Goal: Task Accomplishment & Management: Use online tool/utility

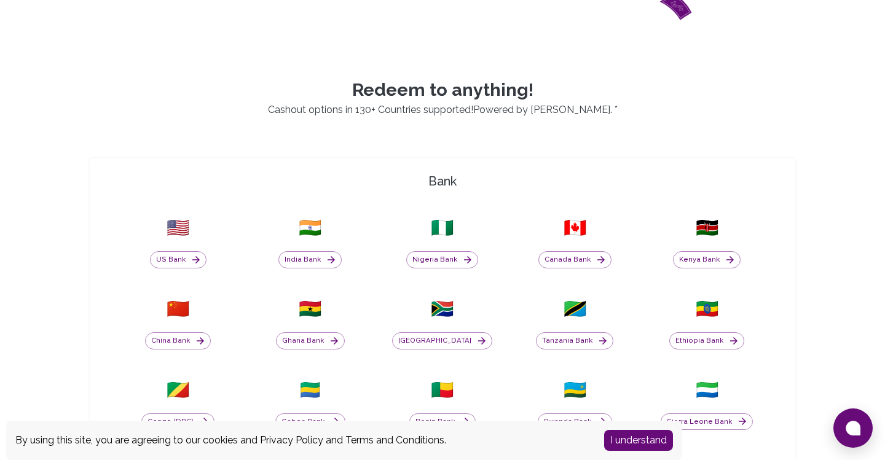
scroll to position [395, 0]
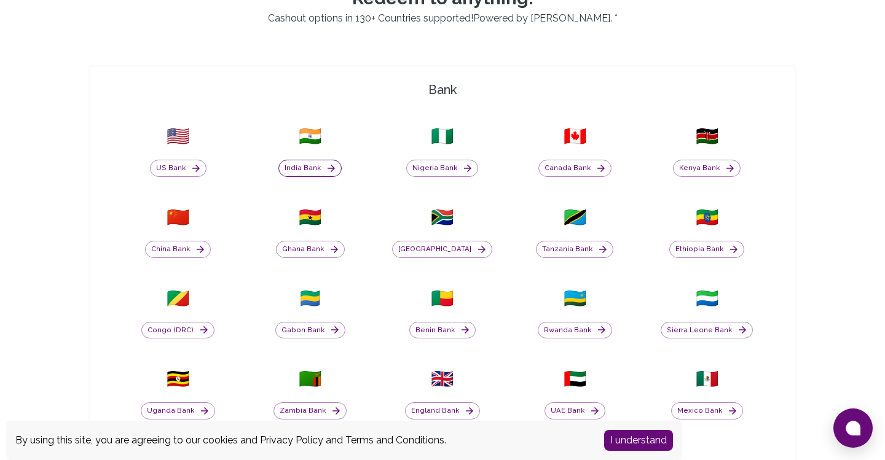
click at [318, 168] on button "India Bank" at bounding box center [309, 168] width 63 height 17
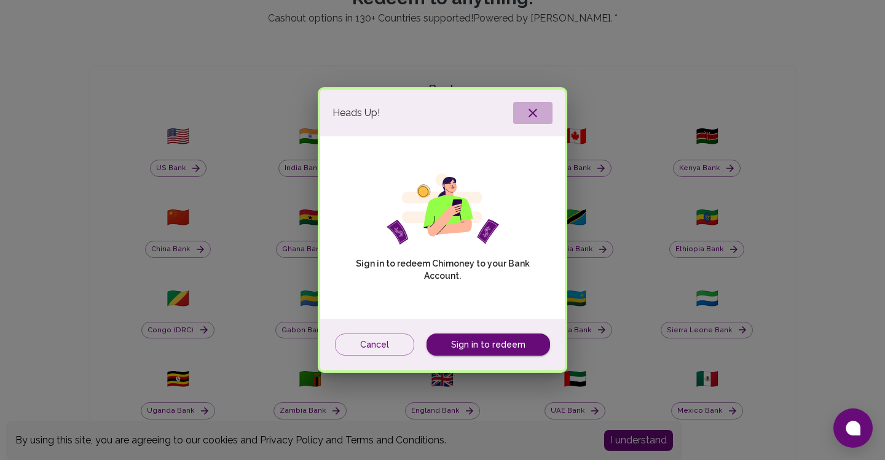
click at [538, 106] on icon "button" at bounding box center [533, 113] width 15 height 15
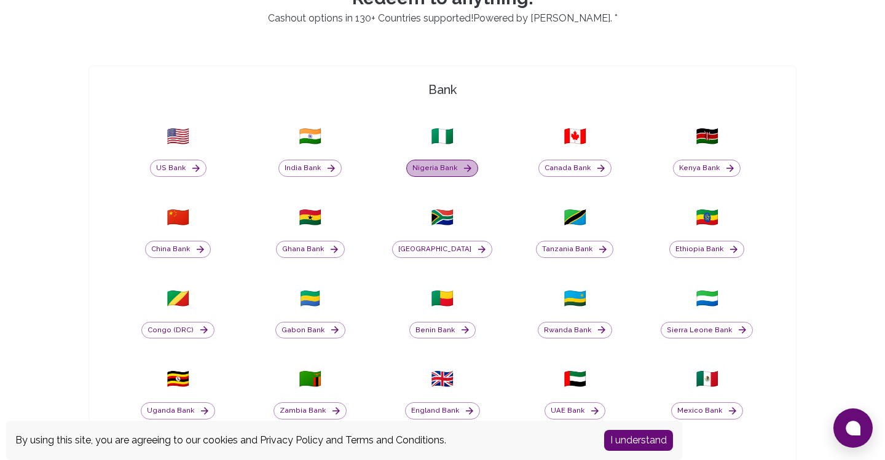
click at [448, 176] on button "Nigeria Bank" at bounding box center [442, 168] width 72 height 17
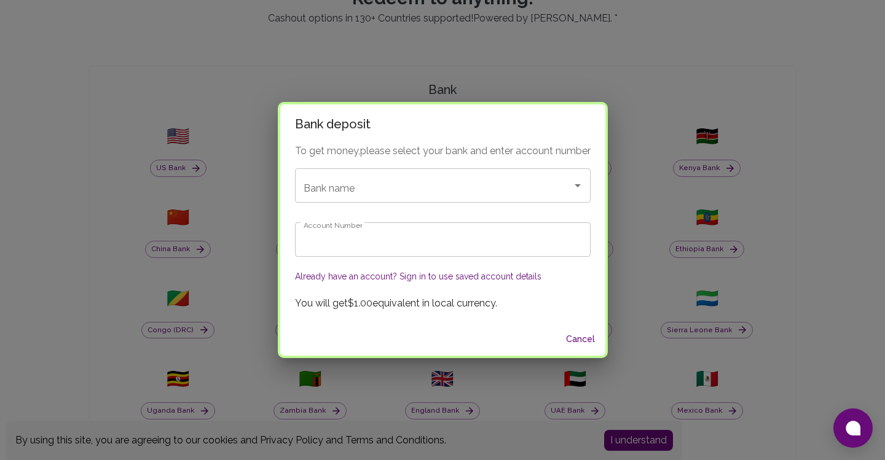
click at [478, 234] on input "Account Number" at bounding box center [443, 240] width 296 height 34
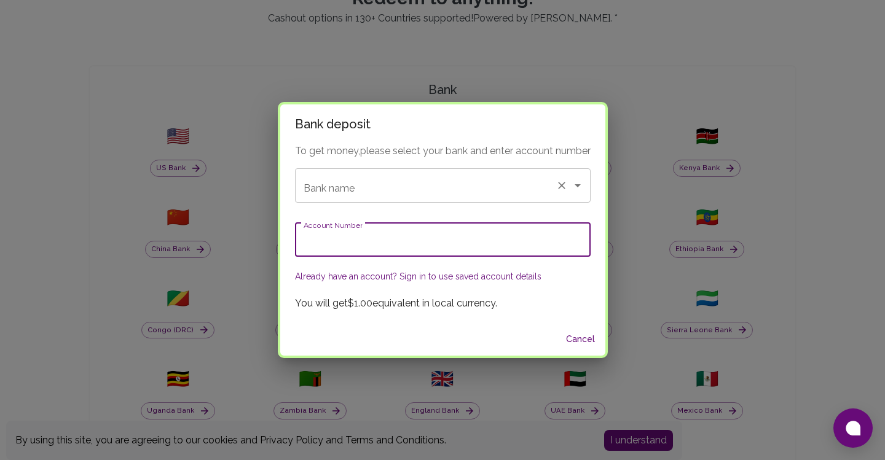
click at [428, 184] on input "Bank name" at bounding box center [426, 185] width 250 height 23
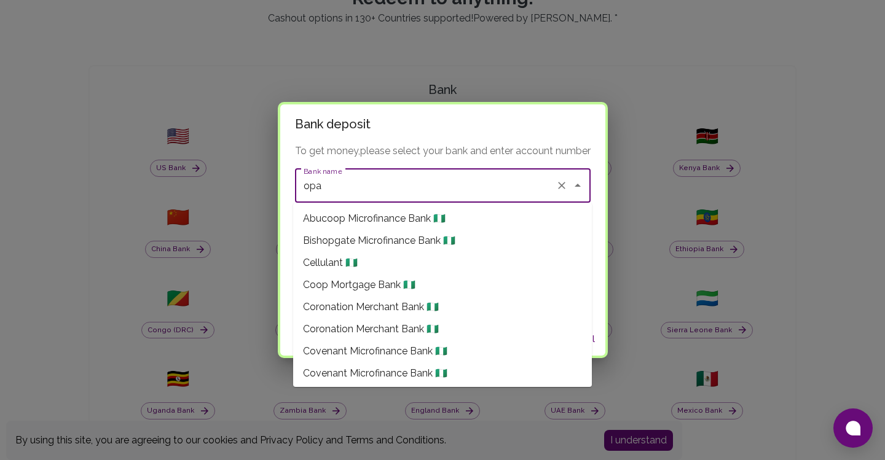
scroll to position [529, 0]
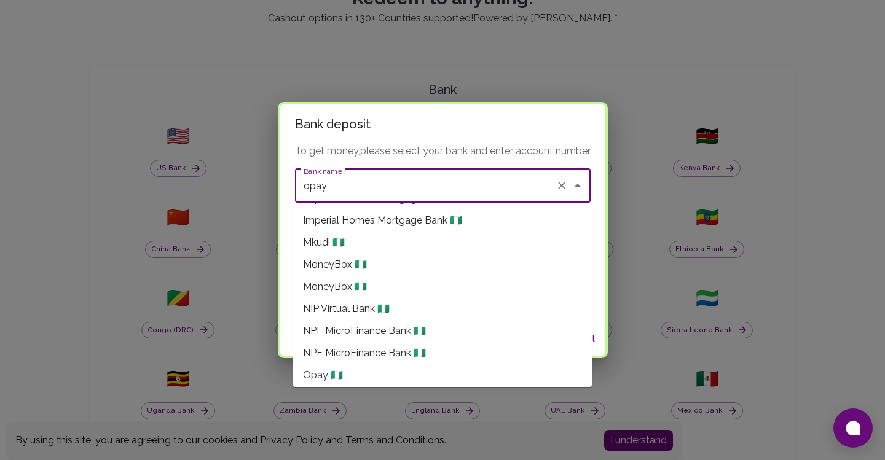
click at [366, 369] on li "Opay 🇳🇬" at bounding box center [442, 376] width 299 height 22
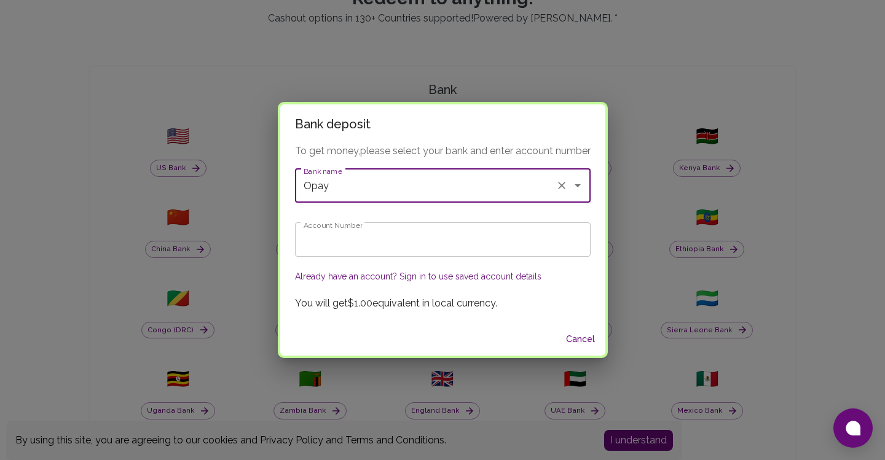
type input "Opay"
click at [374, 238] on input "Account Number" at bounding box center [443, 240] width 296 height 34
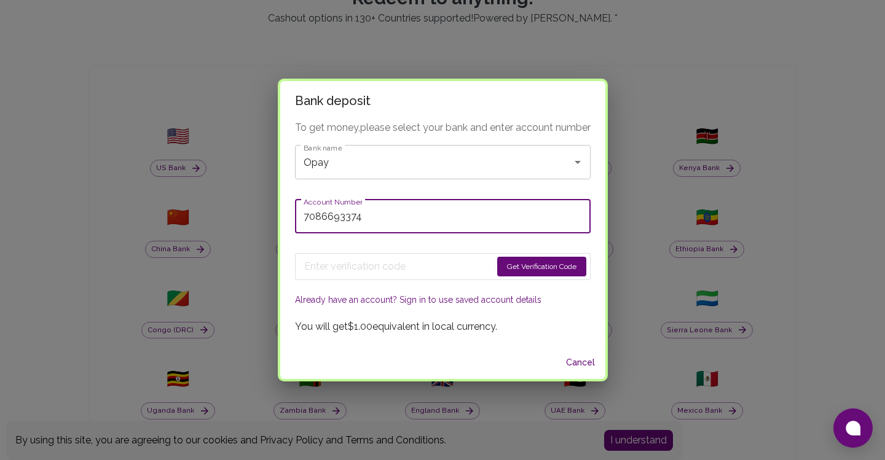
drag, startPoint x: 406, startPoint y: 220, endPoint x: 220, endPoint y: 230, distance: 185.9
click at [295, 230] on input "7086693374" at bounding box center [443, 216] width 296 height 34
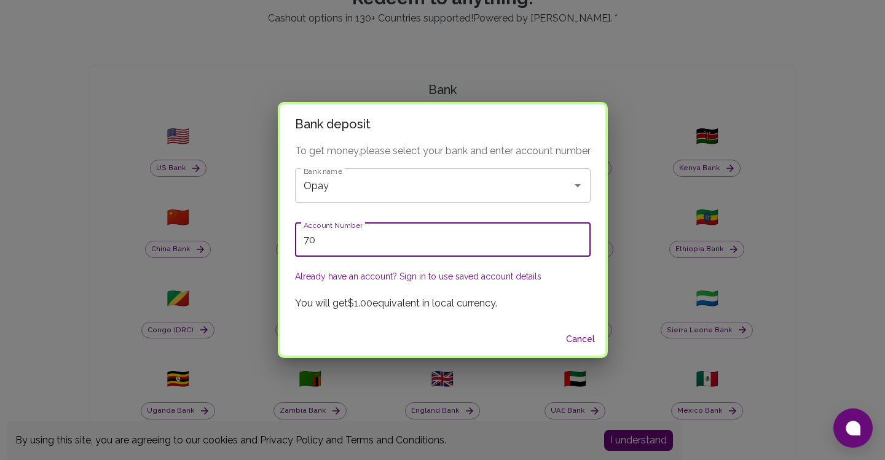
type input "7"
click at [548, 119] on h2 "Bank deposit" at bounding box center [442, 123] width 325 height 39
